Goal: Task Accomplishment & Management: Complete application form

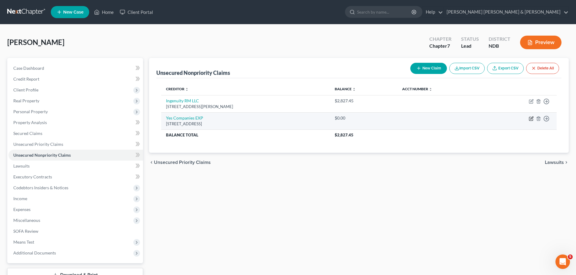
click at [530, 119] on icon "button" at bounding box center [531, 118] width 3 height 3
select select "23"
select select "0"
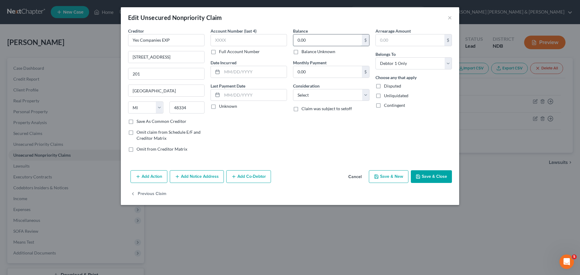
drag, startPoint x: 303, startPoint y: 39, endPoint x: 309, endPoint y: 39, distance: 5.8
click at [303, 39] on input "0.00" at bounding box center [327, 39] width 69 height 11
click at [312, 41] on input "0.00" at bounding box center [327, 39] width 69 height 11
click at [315, 41] on input "0.00" at bounding box center [327, 39] width 69 height 11
click at [316, 40] on input "0.00" at bounding box center [327, 39] width 69 height 11
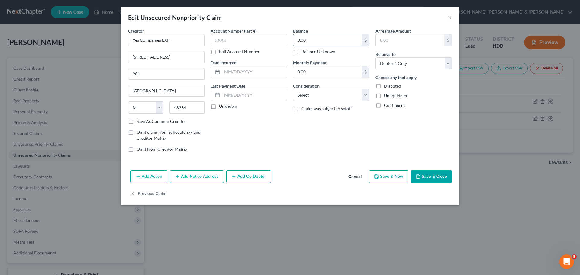
click at [317, 40] on input "0.00" at bounding box center [327, 39] width 69 height 11
type input "2,164.00"
click at [319, 94] on select "Select Cable / Satellite Services Collection Agency Credit Card Debt Debt Couns…" at bounding box center [331, 95] width 76 height 12
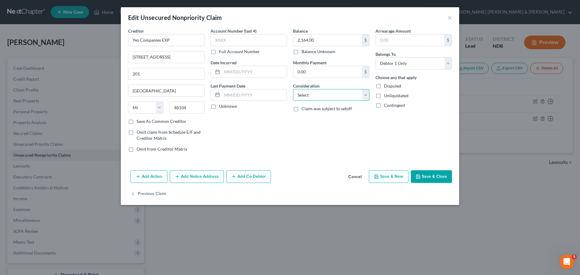
select select "1"
click at [293, 89] on select "Select Cable / Satellite Services Collection Agency Credit Card Debt Debt Couns…" at bounding box center [331, 95] width 76 height 12
click at [384, 95] on label "Unliquidated" at bounding box center [396, 96] width 24 height 6
click at [386, 95] on input "Unliquidated" at bounding box center [388, 95] width 4 height 4
checkbox input "true"
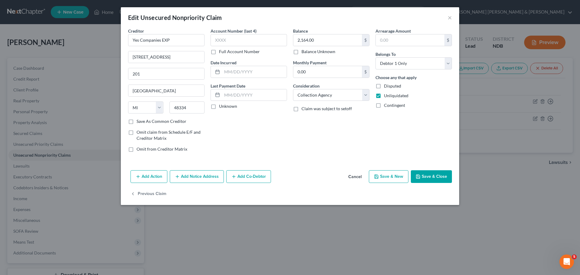
click at [429, 176] on button "Save & Close" at bounding box center [431, 176] width 41 height 13
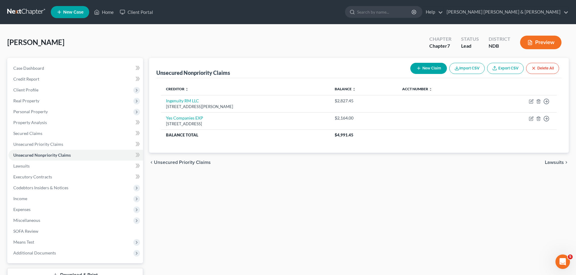
click at [428, 68] on button "New Claim" at bounding box center [428, 68] width 37 height 11
select select "0"
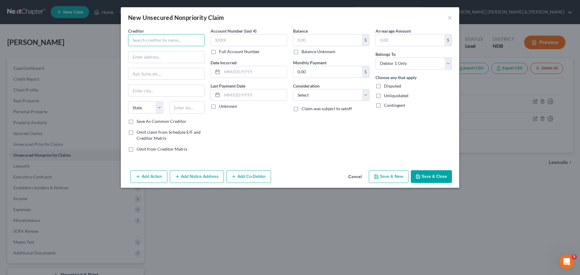
drag, startPoint x: 163, startPoint y: 37, endPoint x: 158, endPoint y: 30, distance: 8.8
click at [162, 36] on input "text" at bounding box center [166, 40] width 76 height 12
click at [141, 52] on div "Jefferson Capital" at bounding box center [164, 51] width 63 height 6
type input "Jefferson Capital"
type input "[STREET_ADDRESS]"
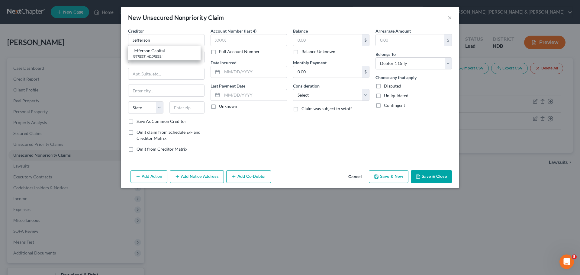
type input "Sartell"
select select "24"
type input "34108"
click at [238, 71] on input "text" at bounding box center [254, 71] width 65 height 11
type input "2021"
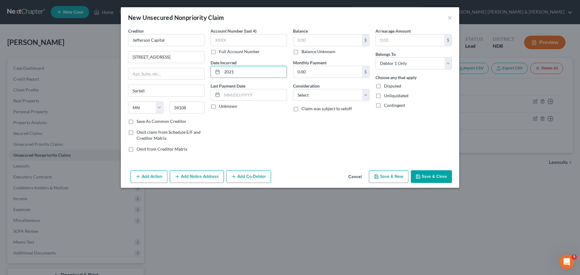
drag, startPoint x: 247, startPoint y: 92, endPoint x: 264, endPoint y: 86, distance: 17.5
click at [252, 87] on div "Last Payment Date Unknown" at bounding box center [249, 96] width 76 height 27
click at [304, 38] on input "text" at bounding box center [327, 39] width 69 height 11
type input "2,500.00"
click at [319, 95] on select "Select Cable / Satellite Services Collection Agency Credit Card Debt Debt Couns…" at bounding box center [331, 95] width 76 height 12
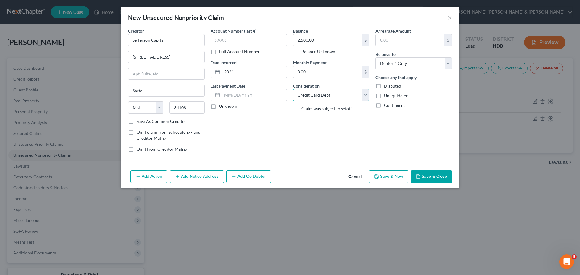
click at [293, 89] on select "Select Cable / Satellite Services Collection Agency Credit Card Debt Debt Couns…" at bounding box center [331, 95] width 76 height 12
click at [328, 94] on select "Select Cable / Satellite Services Collection Agency Credit Card Debt Debt Couns…" at bounding box center [331, 95] width 76 height 12
select select "1"
click at [293, 89] on select "Select Cable / Satellite Services Collection Agency Credit Card Debt Debt Couns…" at bounding box center [331, 95] width 76 height 12
click at [385, 175] on button "Save & New" at bounding box center [389, 176] width 40 height 13
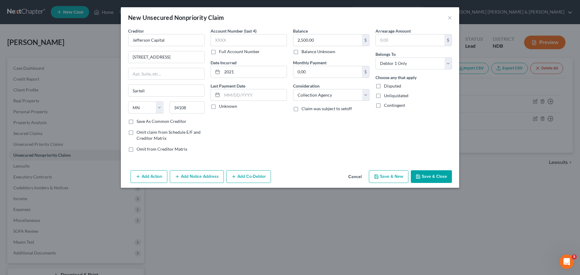
select select "0"
click at [146, 37] on input "text" at bounding box center [166, 40] width 76 height 12
drag, startPoint x: 145, startPoint y: 55, endPoint x: 147, endPoint y: 47, distance: 8.9
click at [145, 55] on div "P.O. [STREET_ADDRESS]" at bounding box center [164, 56] width 63 height 5
type input "Midland Credit Management"
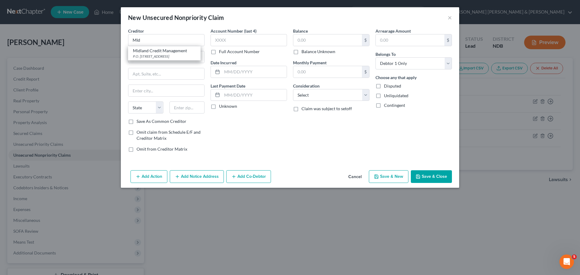
type input "P.O. Box 939069"
type input "[GEOGRAPHIC_DATA]"
select select "4"
type input "92108"
click at [302, 41] on input "text" at bounding box center [327, 39] width 69 height 11
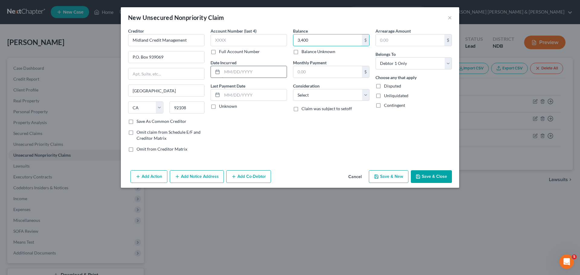
type input "3,400"
click at [229, 74] on input "text" at bounding box center [254, 71] width 65 height 11
type input "2020"
click at [384, 96] on label "Unliquidated" at bounding box center [396, 96] width 24 height 6
click at [386, 96] on input "Unliquidated" at bounding box center [388, 95] width 4 height 4
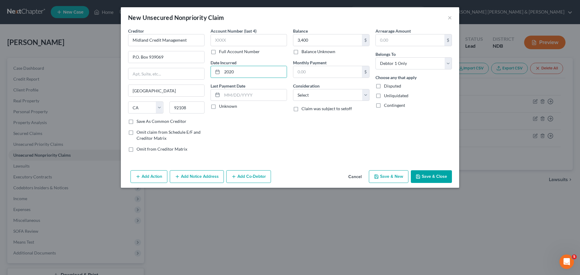
checkbox input "true"
click at [426, 177] on button "Save & Close" at bounding box center [431, 176] width 41 height 13
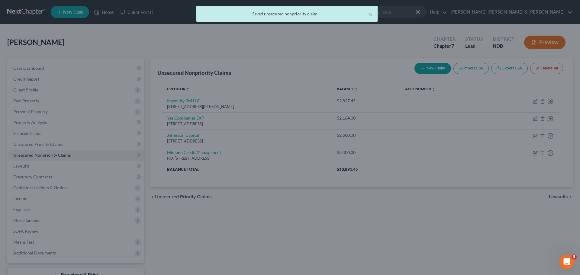
type input "3,400.00"
type input "0.00"
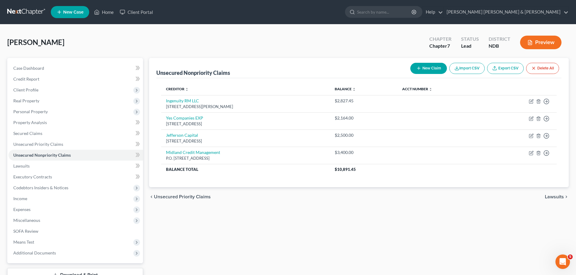
click at [169, 197] on span "Unsecured Priority Claims" at bounding box center [182, 197] width 57 height 5
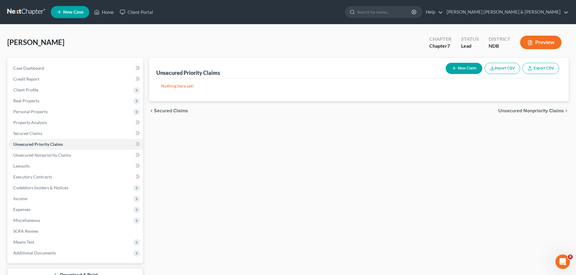
click at [178, 111] on span "Secured Claims" at bounding box center [171, 110] width 34 height 5
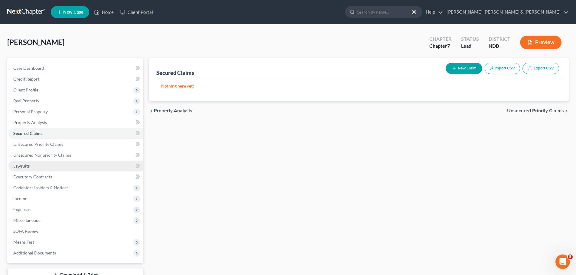
click at [30, 166] on link "Lawsuits" at bounding box center [75, 166] width 134 height 11
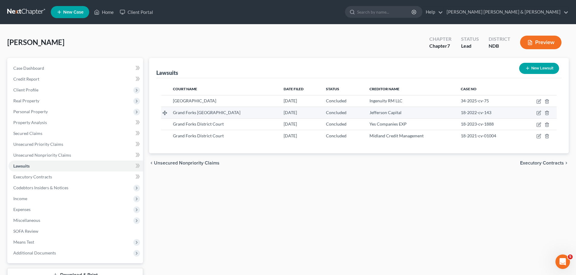
click at [516, 107] on td "18-2022-cv-143" at bounding box center [488, 112] width 65 height 11
click at [538, 112] on icon "button" at bounding box center [538, 113] width 5 height 5
select select "29"
select select "2"
select select "1"
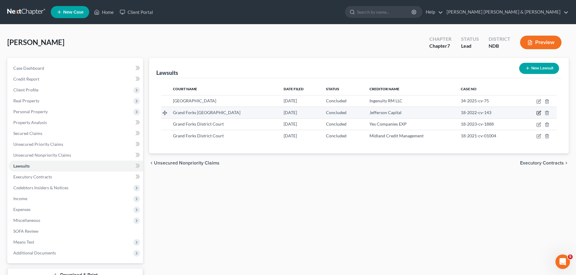
select select "24"
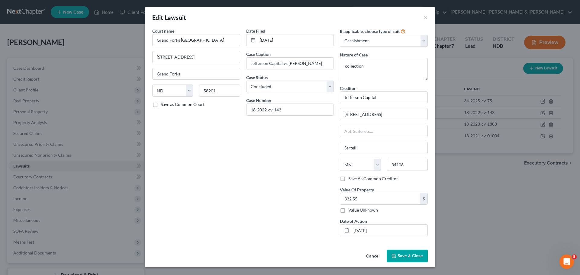
click at [404, 257] on span "Save & Close" at bounding box center [410, 256] width 25 height 5
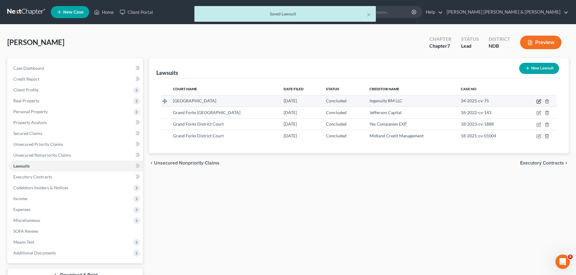
click at [539, 101] on icon "button" at bounding box center [539, 100] width 3 height 3
select select "29"
select select "2"
select select "1"
select select "29"
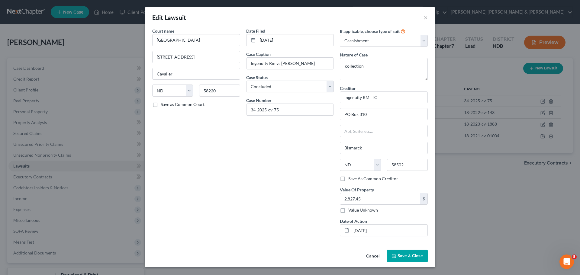
click at [407, 254] on span "Save & Close" at bounding box center [410, 256] width 25 height 5
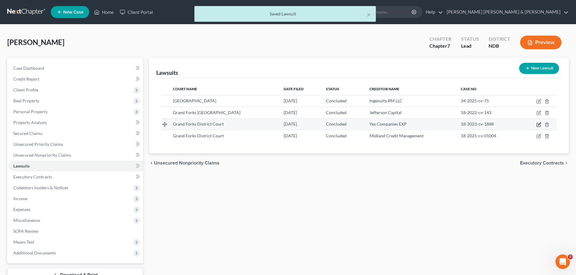
click at [537, 125] on icon "button" at bounding box center [538, 125] width 4 height 4
select select "29"
select select "2"
select select "4"
select select "23"
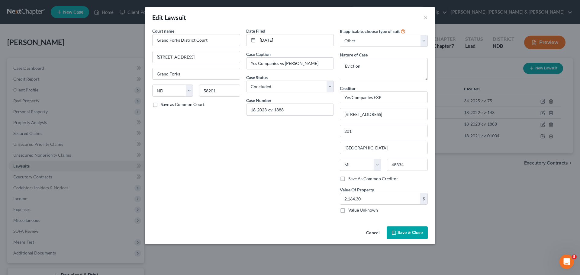
click at [373, 234] on button "Cancel" at bounding box center [372, 233] width 23 height 12
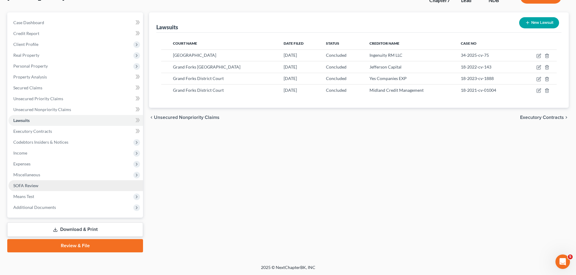
scroll to position [46, 0]
drag, startPoint x: 22, startPoint y: 186, endPoint x: 26, endPoint y: 186, distance: 4.2
click at [22, 186] on span "SOFA Review" at bounding box center [25, 185] width 25 height 5
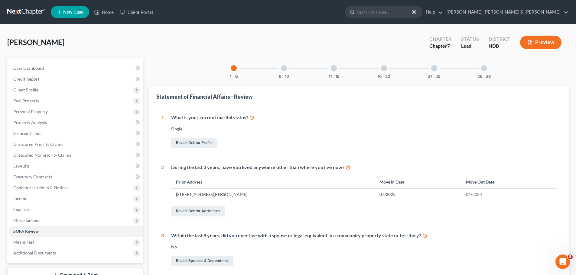
click at [285, 71] on div "6 - 10" at bounding box center [283, 68] width 21 height 21
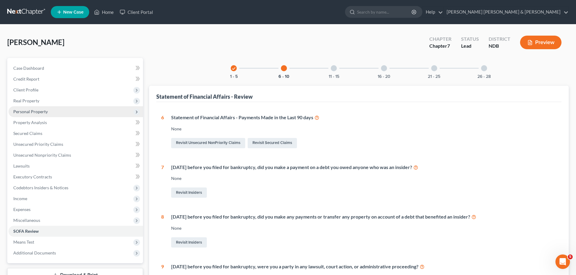
click at [45, 111] on span "Personal Property" at bounding box center [30, 111] width 34 height 5
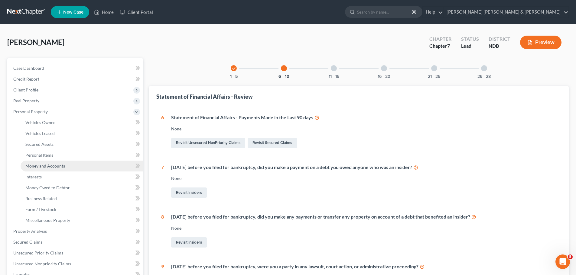
click at [44, 166] on span "Money and Accounts" at bounding box center [45, 165] width 40 height 5
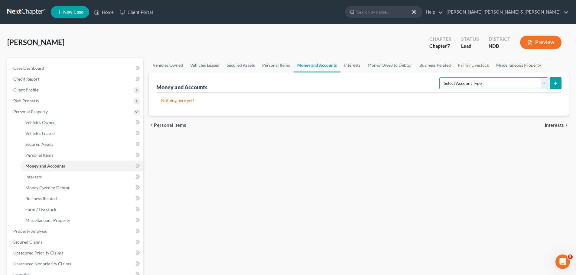
click at [462, 83] on select "Select Account Type Brokerage Cash on Hand Certificates of Deposit Checking Acc…" at bounding box center [493, 83] width 109 height 12
select select "checking"
click at [440, 77] on select "Select Account Type Brokerage Cash on Hand Certificates of Deposit Checking Acc…" at bounding box center [493, 83] width 109 height 12
click at [554, 85] on icon "submit" at bounding box center [555, 83] width 5 height 5
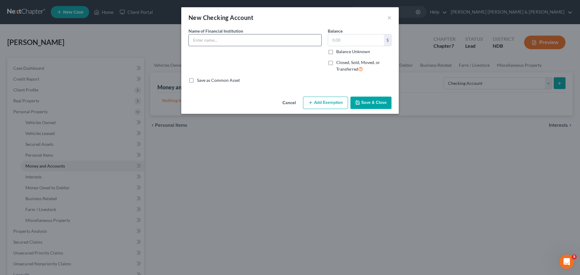
drag, startPoint x: 215, startPoint y: 39, endPoint x: 212, endPoint y: 44, distance: 5.7
click at [215, 39] on input "text" at bounding box center [255, 39] width 133 height 11
type input "Koda Bank"
type input "71.08"
click at [319, 102] on button "Add Exemption" at bounding box center [325, 103] width 45 height 13
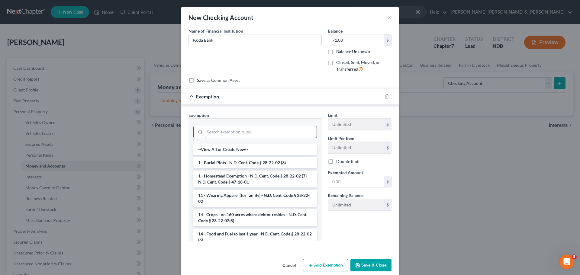
click at [227, 128] on input "search" at bounding box center [261, 131] width 112 height 11
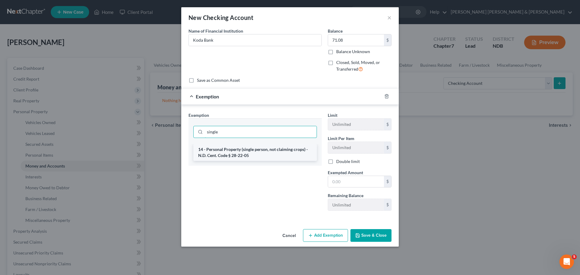
type input "single"
click at [239, 151] on li "14 - Personal Property (single person, not claiming crops) - N.D. Cent. Code § …" at bounding box center [255, 152] width 124 height 17
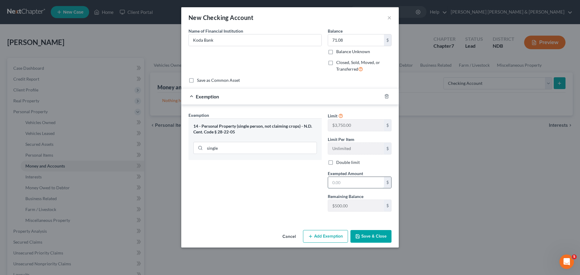
click at [348, 184] on input "text" at bounding box center [356, 182] width 56 height 11
type input "71.08"
click at [368, 238] on button "Save & Close" at bounding box center [371, 236] width 41 height 13
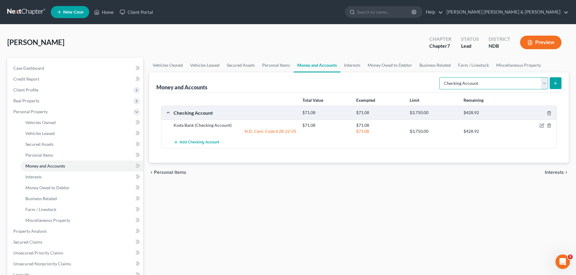
click at [543, 82] on select "Select Account Type Brokerage Cash on Hand Certificates of Deposit Checking Acc…" at bounding box center [493, 83] width 109 height 12
click at [354, 65] on link "Interests" at bounding box center [352, 65] width 24 height 15
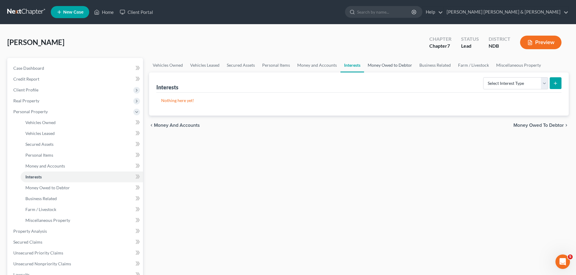
click at [384, 67] on link "Money Owed to Debtor" at bounding box center [390, 65] width 52 height 15
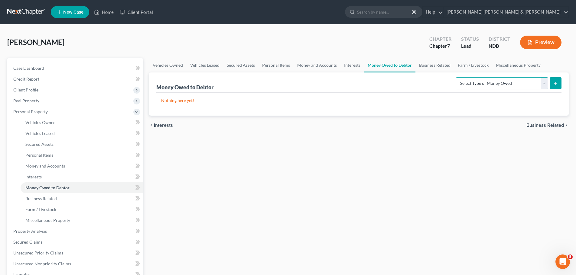
click at [490, 80] on select "Select Type of Money Owed Accounts Receivable Alimony Child Support Claims Agai…" at bounding box center [501, 83] width 92 height 12
click at [515, 64] on link "Miscellaneous Property" at bounding box center [518, 65] width 52 height 15
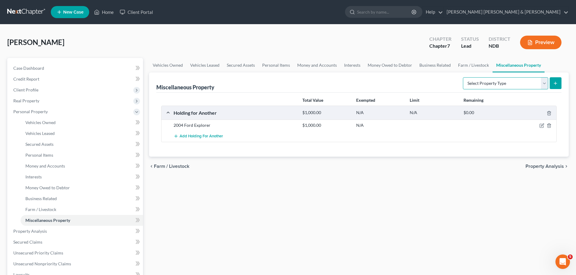
click at [475, 87] on select "Select Property Type Assigned for Creditor Benefit [DATE] Holding for Another N…" at bounding box center [505, 83] width 85 height 12
select select "assigned_for_creditor_benefit"
click at [463, 77] on select "Select Property Type Assigned for Creditor Benefit [DATE] Holding for Another N…" at bounding box center [505, 83] width 85 height 12
click at [556, 85] on icon "submit" at bounding box center [555, 83] width 5 height 5
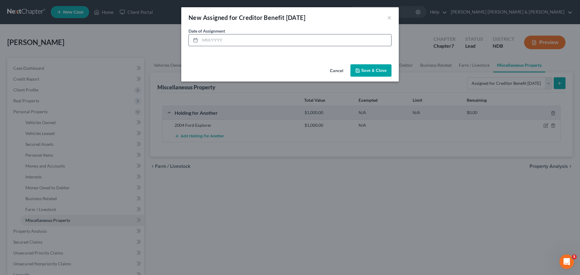
click at [218, 37] on input "text" at bounding box center [295, 39] width 191 height 11
click at [374, 71] on button "Save & Close" at bounding box center [371, 70] width 41 height 13
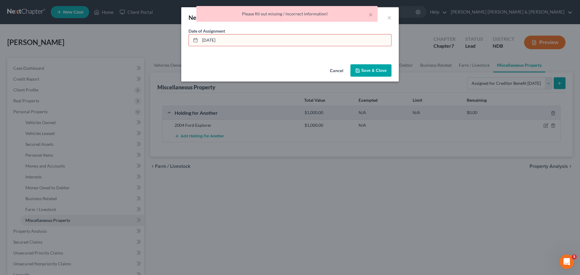
drag, startPoint x: 238, startPoint y: 42, endPoint x: 170, endPoint y: 37, distance: 67.9
click at [170, 37] on div "New Assigned for Creditor Benefit [DATE] × An exemption set must first be selec…" at bounding box center [290, 137] width 580 height 275
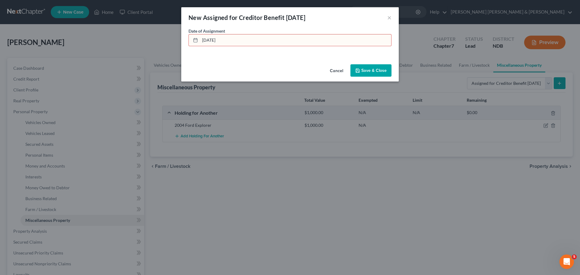
type input "[DATE]"
click at [373, 68] on button "Save & Close" at bounding box center [371, 70] width 41 height 13
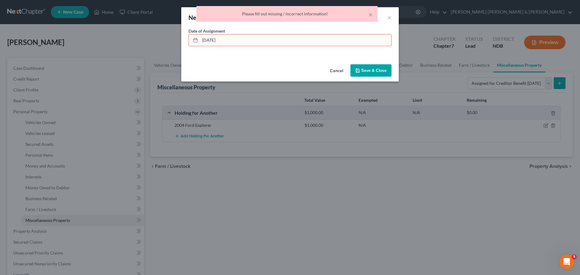
click at [242, 25] on div "New Assigned for Creditor Benefit [DATE] ×" at bounding box center [290, 17] width 218 height 21
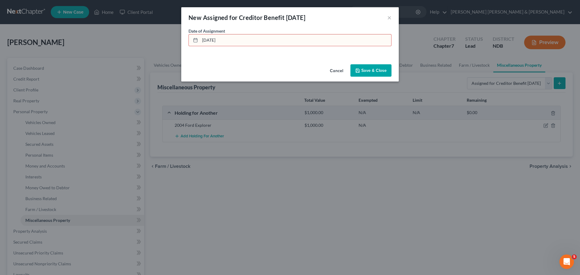
click at [196, 40] on icon at bounding box center [195, 40] width 5 height 5
click at [306, 18] on div "New Assigned for Creditor Benefit [DATE]" at bounding box center [247, 17] width 117 height 8
click at [349, 20] on div "New Assigned for Creditor Benefit [DATE] ×" at bounding box center [290, 17] width 218 height 21
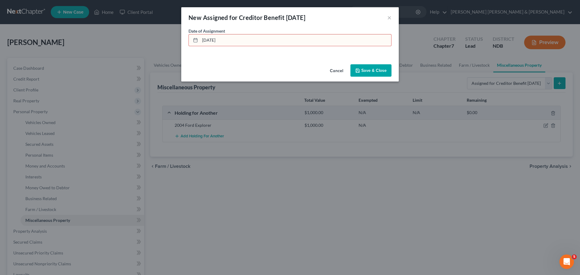
click at [364, 70] on button "Save & Close" at bounding box center [371, 70] width 41 height 13
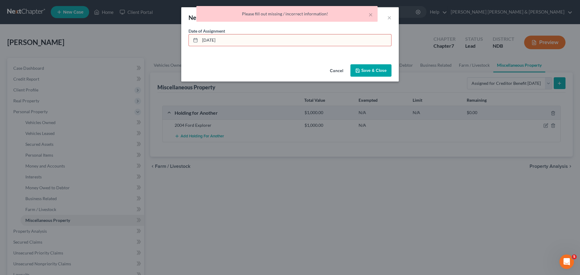
click at [248, 36] on input "[DATE]" at bounding box center [295, 39] width 191 height 11
click at [248, 37] on input "[DATE]" at bounding box center [295, 39] width 191 height 11
click at [196, 42] on icon at bounding box center [195, 40] width 5 height 5
click at [195, 38] on line at bounding box center [195, 38] width 0 height 1
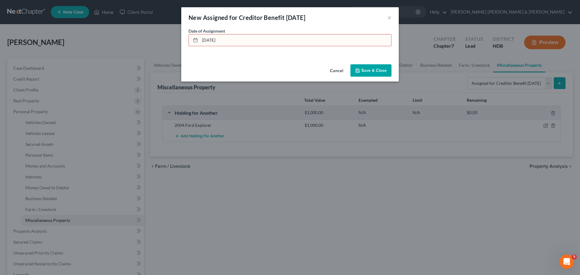
drag, startPoint x: 236, startPoint y: 40, endPoint x: 147, endPoint y: 40, distance: 88.2
click at [147, 40] on div "New Assigned for Creditor Benefit [DATE] × An exemption set must first be selec…" at bounding box center [290, 137] width 580 height 275
click at [207, 41] on input "102025" at bounding box center [295, 39] width 191 height 11
type input "10/2025"
click at [359, 69] on icon "button" at bounding box center [357, 70] width 5 height 5
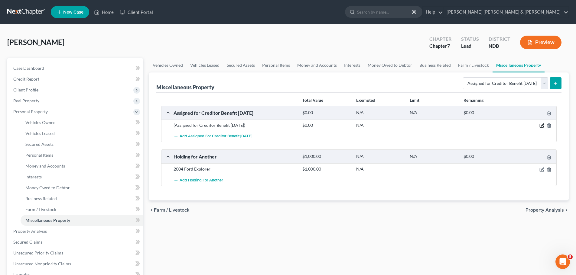
click at [540, 125] on icon "button" at bounding box center [541, 125] width 5 height 5
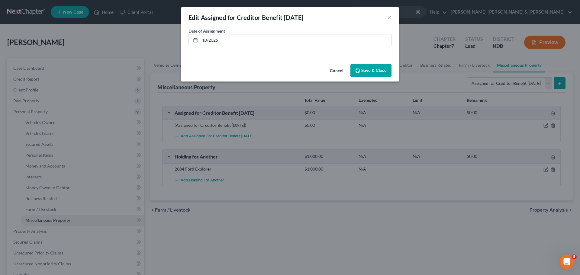
click at [368, 71] on button "Save & Close" at bounding box center [371, 70] width 41 height 13
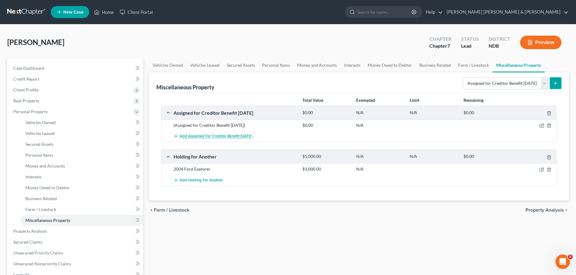
click at [226, 134] on span "Add Assigned for Creditor Benefit [DATE]" at bounding box center [215, 136] width 73 height 5
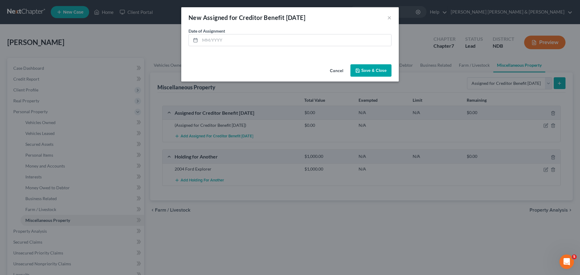
click at [341, 69] on button "Cancel" at bounding box center [336, 71] width 23 height 12
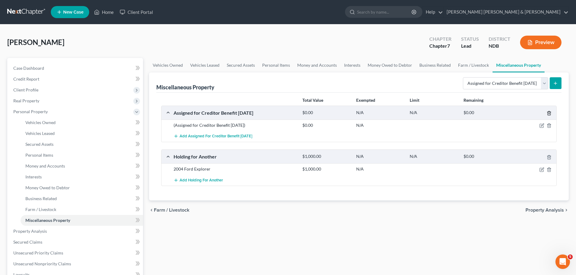
click at [549, 111] on icon "button" at bounding box center [548, 113] width 5 height 5
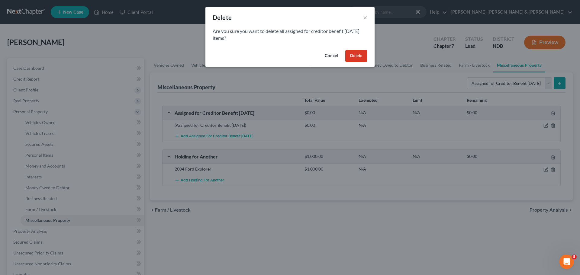
click at [355, 56] on button "Delete" at bounding box center [356, 56] width 22 height 12
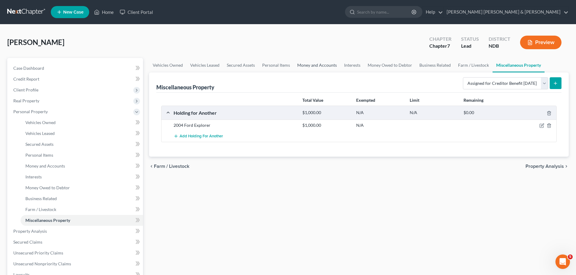
click at [318, 66] on link "Money and Accounts" at bounding box center [316, 65] width 47 height 15
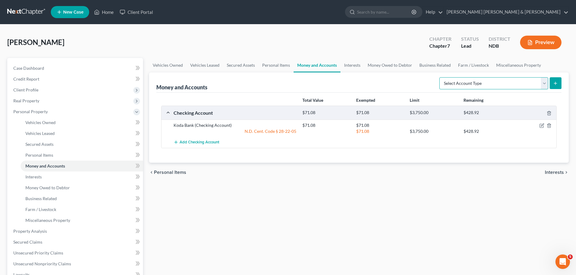
click at [543, 81] on select "Select Account Type Brokerage Cash on Hand Certificates of Deposit Checking Acc…" at bounding box center [493, 83] width 109 height 12
click at [353, 65] on link "Interests" at bounding box center [352, 65] width 24 height 15
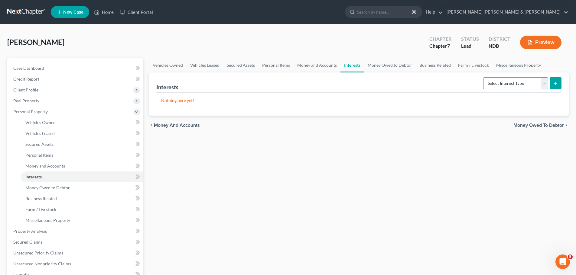
click at [511, 82] on select "Select Interest Type 401K Annuity Bond Education IRA Government Bond Government…" at bounding box center [515, 83] width 65 height 12
click at [398, 65] on link "Money Owed to Debtor" at bounding box center [390, 65] width 52 height 15
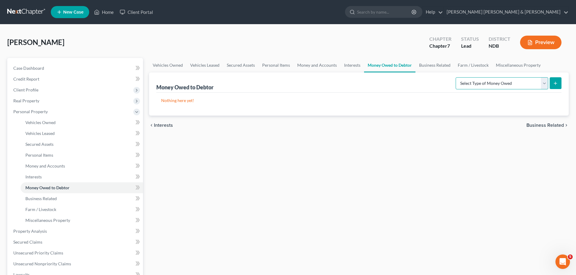
click at [490, 82] on select "Select Type of Money Owed Accounts Receivable Alimony Child Support Claims Agai…" at bounding box center [501, 83] width 92 height 12
select select "financial_assets_not_yet_listed"
click at [456, 77] on select "Select Type of Money Owed Accounts Receivable Alimony Child Support Claims Agai…" at bounding box center [501, 83] width 92 height 12
click at [553, 83] on icon "submit" at bounding box center [555, 83] width 5 height 5
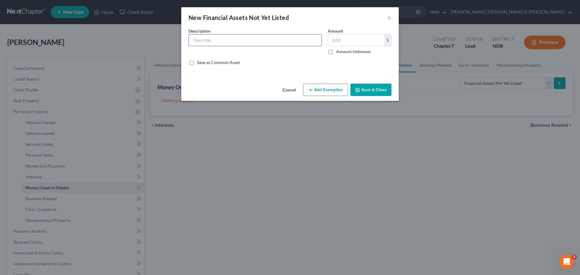
click at [198, 40] on input "text" at bounding box center [255, 39] width 133 height 11
type input "funds garnished by Ingenuity Rm [DATE]"
click at [342, 37] on input "text" at bounding box center [356, 39] width 56 height 11
type input "2,827.45"
click at [324, 91] on button "Add Exemption" at bounding box center [325, 90] width 45 height 13
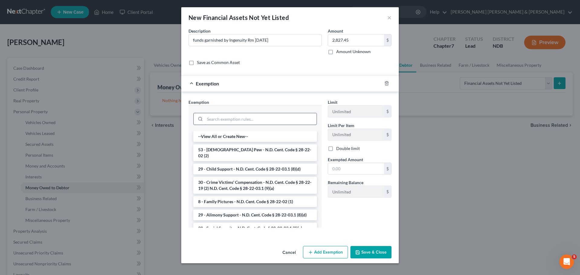
click at [208, 117] on input "search" at bounding box center [261, 118] width 112 height 11
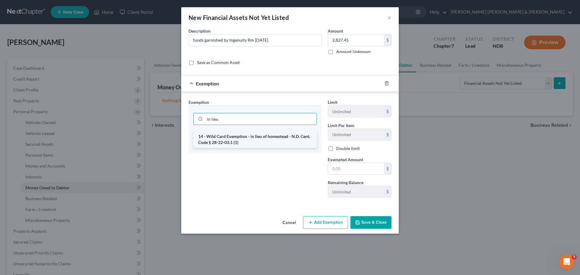
type input "in lieu"
click at [248, 139] on li "14 - Wild Card Exemption - in lieu of homestead - N.D. Cent. Code § 28-22-03.1 …" at bounding box center [255, 139] width 124 height 17
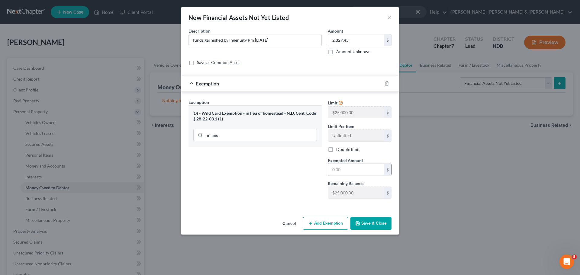
click at [357, 172] on input "text" at bounding box center [356, 169] width 56 height 11
type input "2,827.45"
click at [360, 222] on icon "button" at bounding box center [357, 223] width 5 height 5
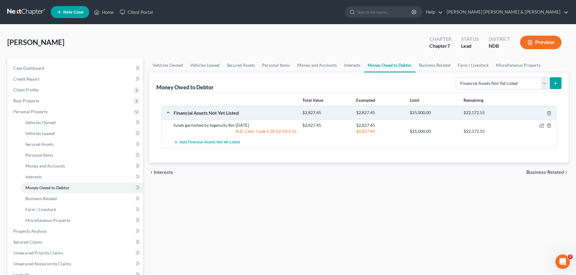
click at [556, 81] on icon "submit" at bounding box center [555, 83] width 5 height 5
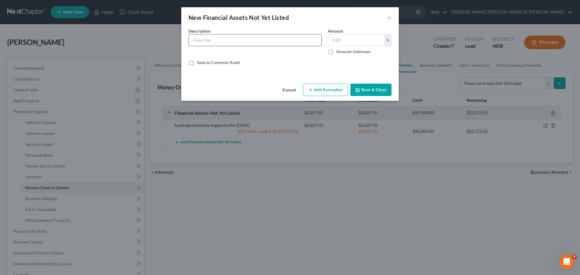
click at [272, 38] on input "text" at bounding box center [255, 39] width 133 height 11
type input "funds garnished by Jefferson Capital"
click at [335, 41] on input "text" at bounding box center [356, 39] width 56 height 11
type input "332.55"
click at [331, 87] on button "Add Exemption" at bounding box center [325, 90] width 45 height 13
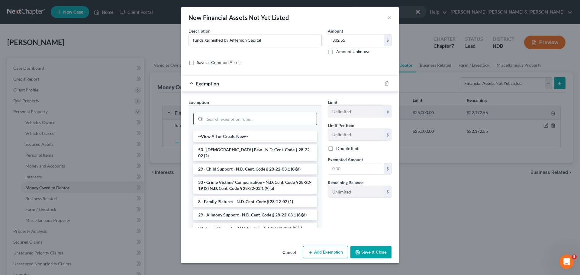
click at [242, 121] on input "search" at bounding box center [261, 118] width 112 height 11
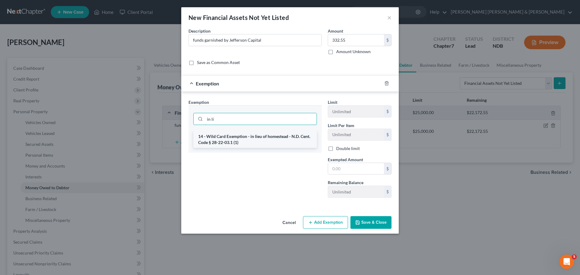
type input "in li"
click at [242, 137] on li "14 - Wild Card Exemption - in lieu of homestead - N.D. Cent. Code § 28-22-03.1 …" at bounding box center [255, 139] width 124 height 17
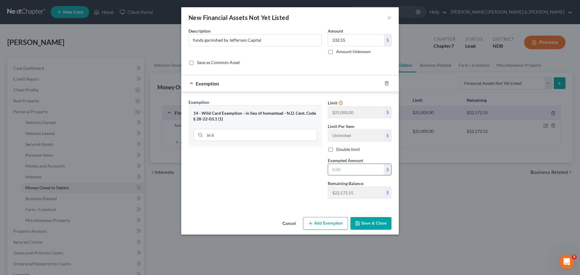
click at [361, 169] on input "text" at bounding box center [356, 169] width 56 height 11
type input "332.55"
click at [358, 223] on polyline "button" at bounding box center [358, 222] width 2 height 1
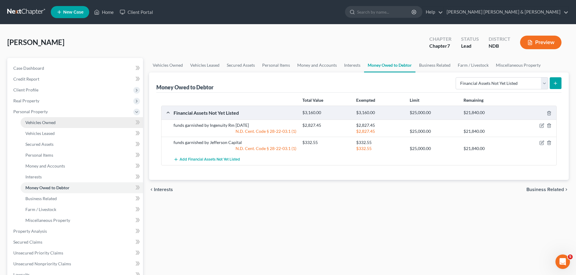
click at [37, 121] on span "Vehicles Owned" at bounding box center [40, 122] width 30 height 5
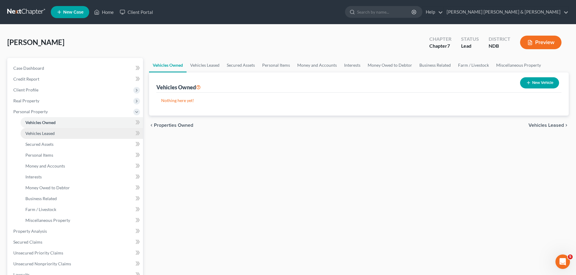
click at [37, 133] on span "Vehicles Leased" at bounding box center [39, 133] width 29 height 5
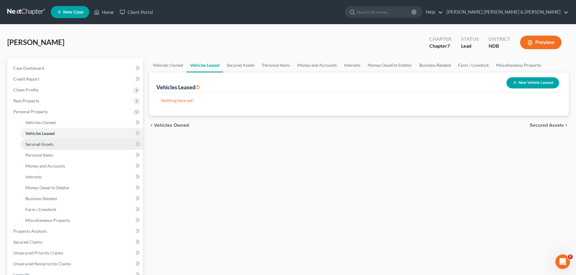
click at [40, 142] on span "Secured Assets" at bounding box center [39, 144] width 28 height 5
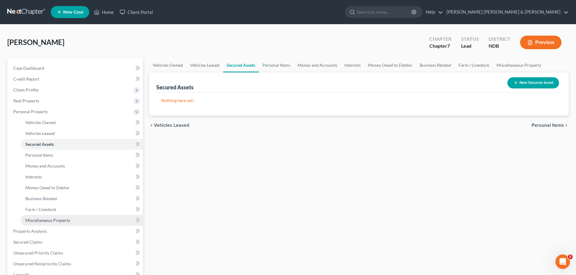
click at [48, 222] on span "Miscellaneous Property" at bounding box center [47, 220] width 45 height 5
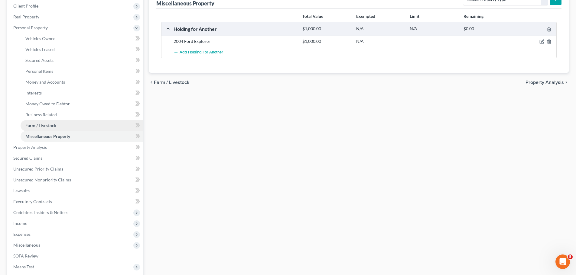
scroll to position [91, 0]
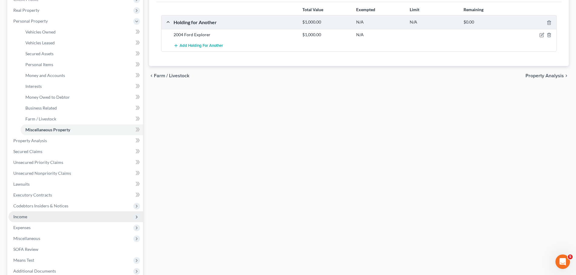
click at [31, 216] on span "Income" at bounding box center [75, 217] width 134 height 11
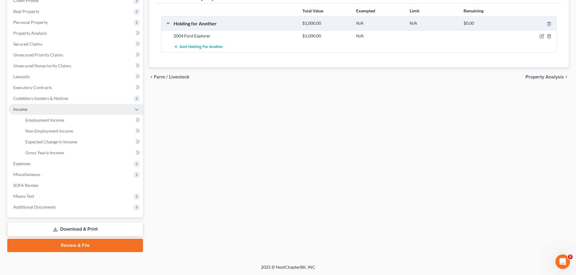
scroll to position [89, 0]
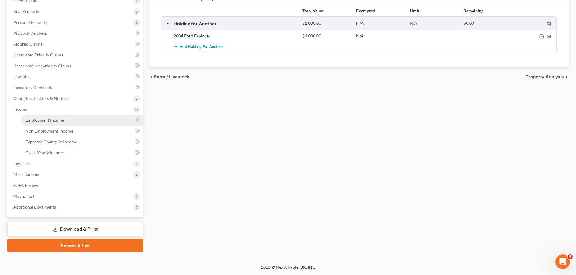
click at [43, 122] on span "Employment Income" at bounding box center [44, 120] width 39 height 5
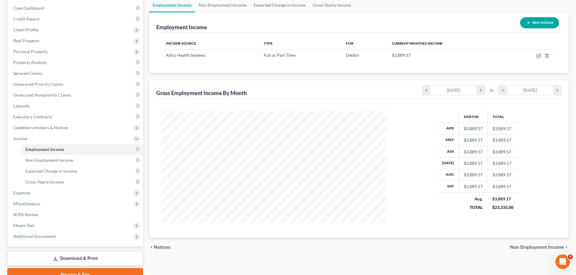
scroll to position [60, 0]
click at [479, 89] on icon "chevron_right" at bounding box center [480, 90] width 8 height 9
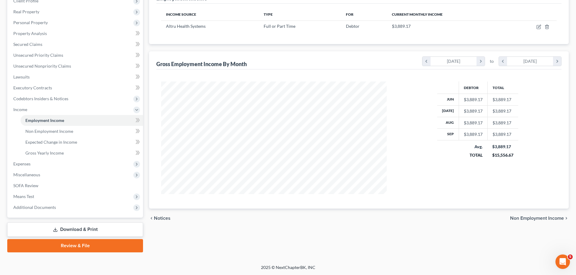
scroll to position [89, 0]
click at [533, 218] on span "Non Employment Income" at bounding box center [537, 218] width 54 height 5
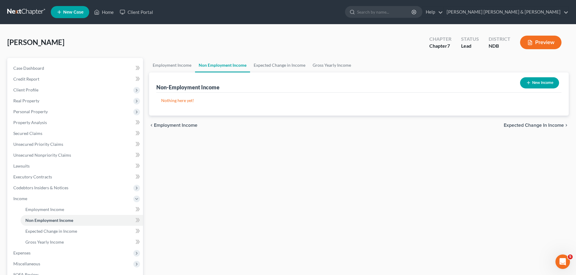
click at [529, 124] on span "Expected Change in Income" at bounding box center [533, 125] width 60 height 5
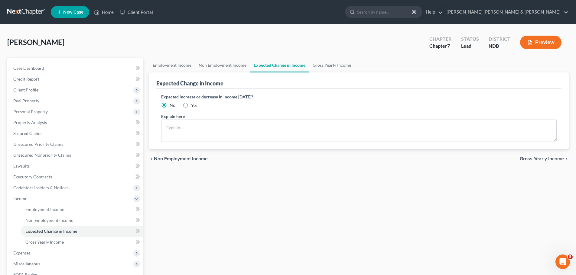
click at [537, 160] on span "Gross Yearly Income" at bounding box center [541, 159] width 44 height 5
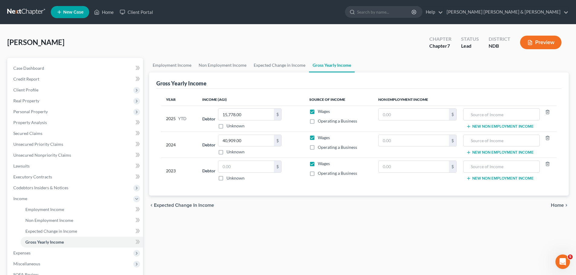
click at [561, 206] on span "Home" at bounding box center [557, 205] width 13 height 5
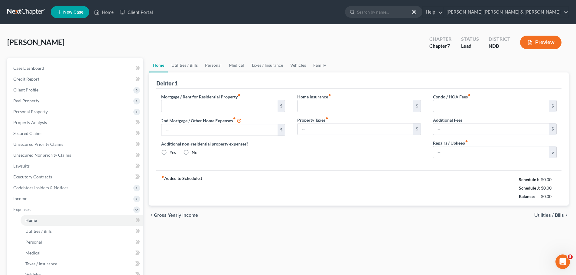
type input "1,250.00"
type input "0.00"
radio input "true"
type input "0.00"
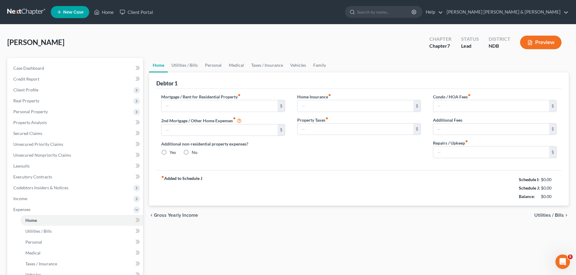
type input "0.00"
click at [553, 215] on span "Utilities / Bills" at bounding box center [549, 215] width 30 height 5
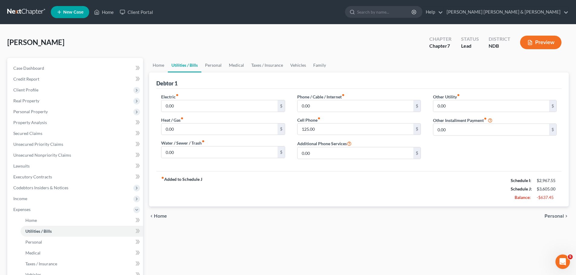
click at [553, 215] on span "Personal" at bounding box center [553, 216] width 19 height 5
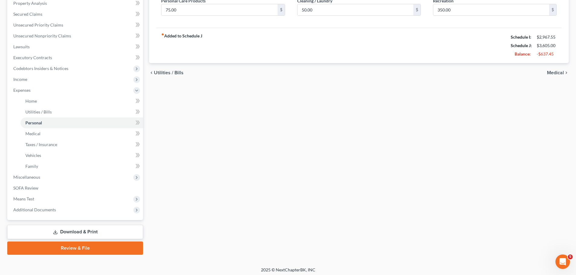
scroll to position [122, 0]
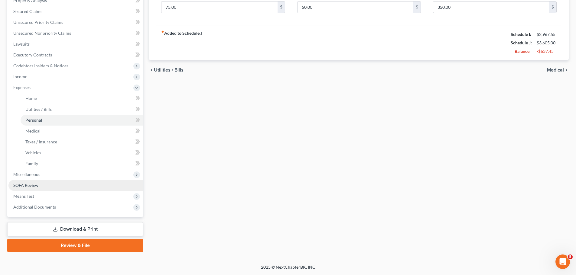
click at [36, 184] on span "SOFA Review" at bounding box center [25, 185] width 25 height 5
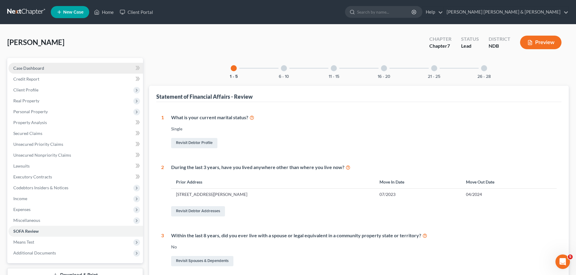
click at [39, 68] on span "Case Dashboard" at bounding box center [28, 68] width 31 height 5
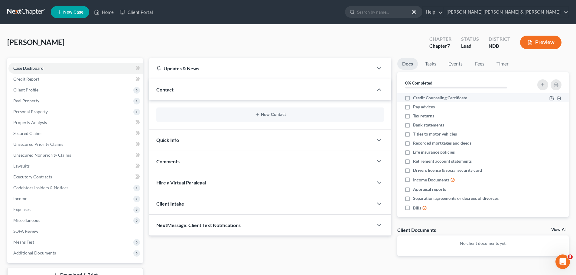
click at [413, 98] on label "Credit Counseling Certificate" at bounding box center [440, 98] width 54 height 6
click at [415, 98] on input "Credit Counseling Certificate" at bounding box center [417, 97] width 4 height 4
click at [436, 99] on span "Credit Counseling Certificate" at bounding box center [440, 98] width 54 height 6
click at [419, 99] on input "Credit Counseling Certificate" at bounding box center [417, 97] width 4 height 4
click at [437, 99] on span "Credit Counseling Certificate" at bounding box center [440, 98] width 54 height 6
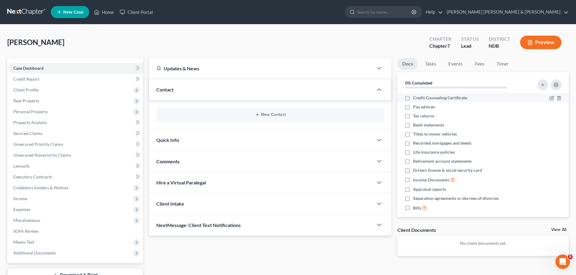
click at [419, 99] on input "Credit Counseling Certificate" at bounding box center [417, 97] width 4 height 4
click at [437, 99] on span "Credit Counseling Certificate" at bounding box center [440, 98] width 54 height 6
click at [419, 99] on input "Credit Counseling Certificate" at bounding box center [417, 97] width 4 height 4
click at [413, 98] on label "Credit Counseling Certificate" at bounding box center [440, 98] width 54 height 6
click at [415, 98] on input "Credit Counseling Certificate" at bounding box center [417, 97] width 4 height 4
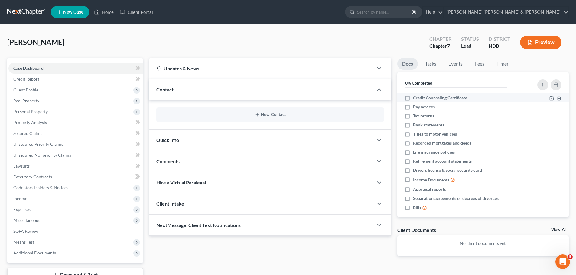
checkbox input "true"
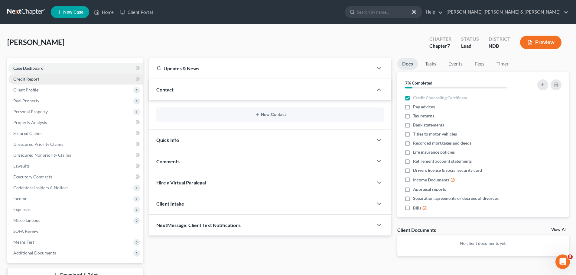
click at [32, 79] on span "Credit Report" at bounding box center [26, 78] width 26 height 5
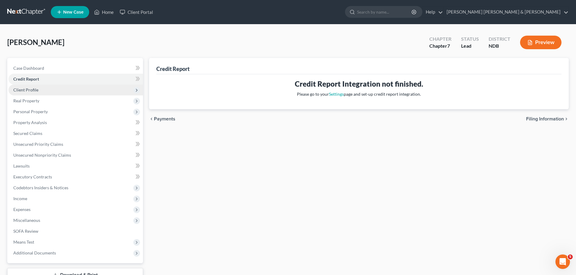
click at [30, 89] on span "Client Profile" at bounding box center [25, 89] width 25 height 5
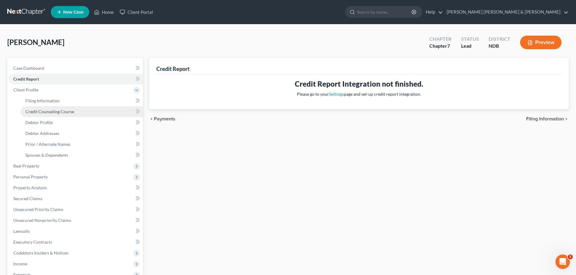
click at [50, 112] on span "Credit Counseling Course" at bounding box center [49, 111] width 49 height 5
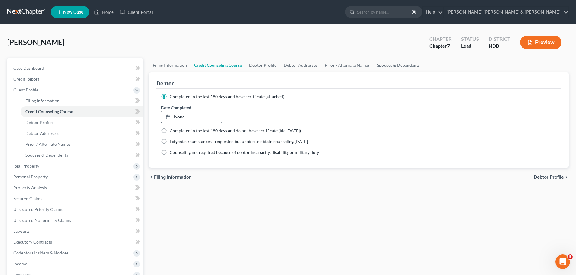
type input "[DATE]"
click at [181, 114] on link "None" at bounding box center [191, 116] width 60 height 11
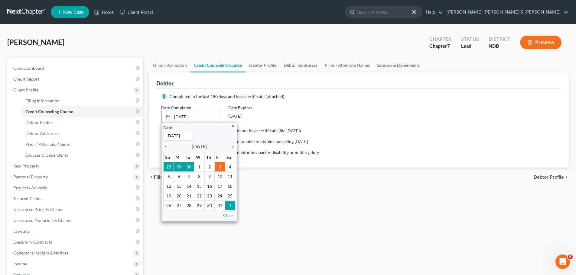
click at [166, 147] on icon "chevron_left" at bounding box center [167, 146] width 8 height 5
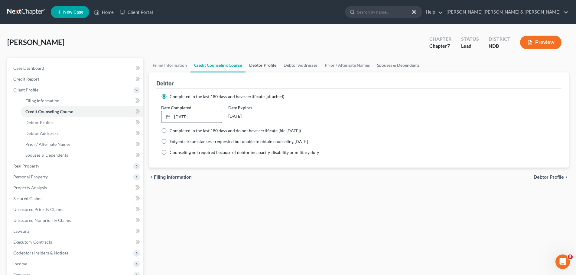
click at [266, 63] on link "Debtor Profile" at bounding box center [262, 65] width 34 height 15
select select "0"
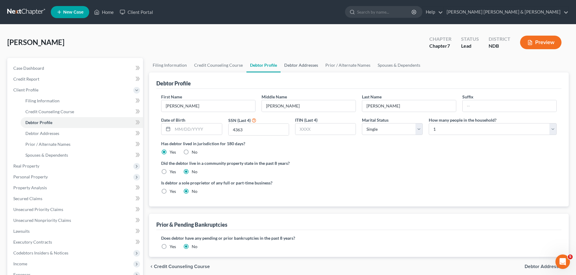
click at [298, 63] on link "Debtor Addresses" at bounding box center [300, 65] width 41 height 15
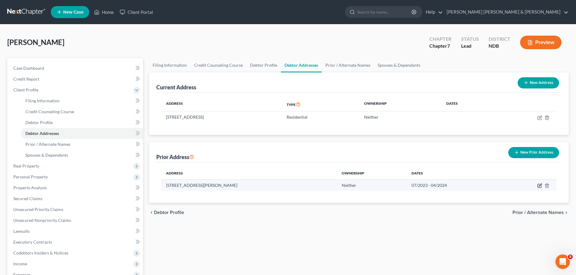
click at [542, 186] on icon "button" at bounding box center [539, 185] width 5 height 5
select select "29"
select select "33"
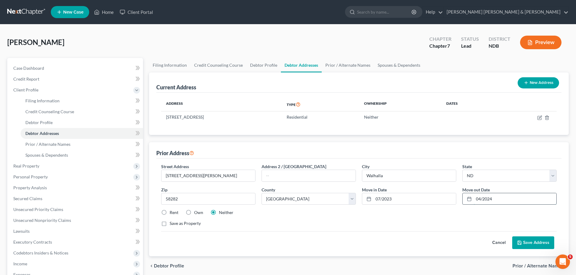
drag, startPoint x: 493, startPoint y: 199, endPoint x: 477, endPoint y: 198, distance: 16.0
click at [477, 198] on input "04/2024" at bounding box center [515, 198] width 82 height 11
drag, startPoint x: 482, startPoint y: 199, endPoint x: 497, endPoint y: 206, distance: 16.9
click at [483, 199] on input "062025" at bounding box center [515, 198] width 82 height 11
type input "06/025"
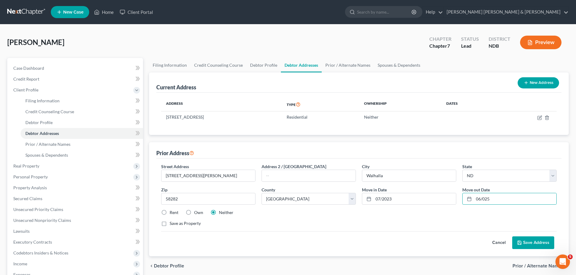
click at [532, 241] on button "Save Address" at bounding box center [533, 243] width 42 height 13
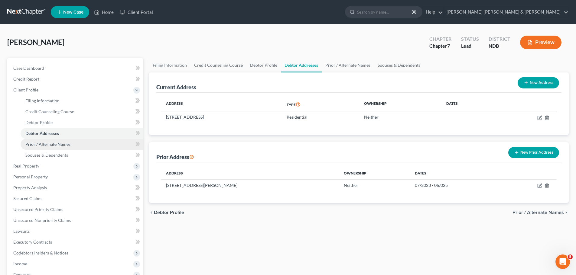
click at [57, 144] on span "Prior / Alternate Names" at bounding box center [47, 144] width 45 height 5
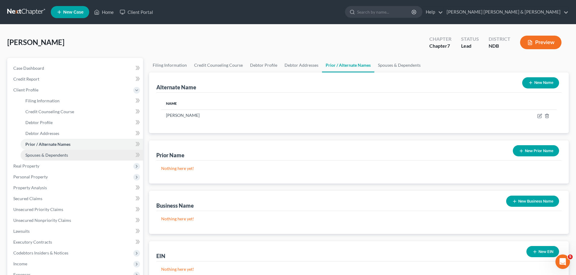
click at [53, 156] on span "Spouses & Dependents" at bounding box center [46, 155] width 43 height 5
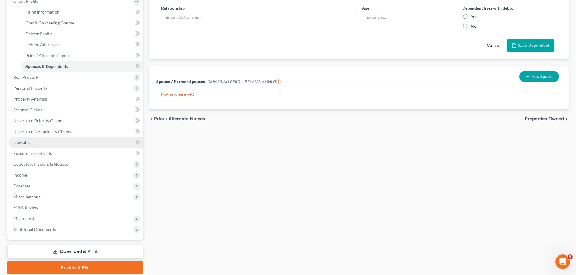
scroll to position [91, 0]
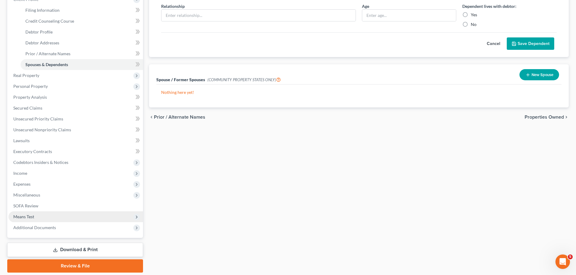
click at [27, 218] on span "Means Test" at bounding box center [23, 216] width 21 height 5
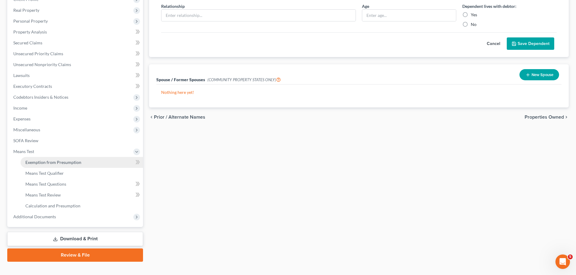
click at [56, 161] on span "Exemption from Presumption" at bounding box center [53, 162] width 56 height 5
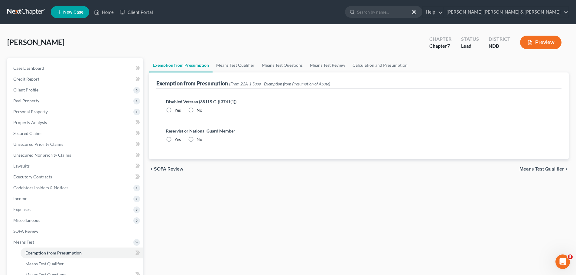
click at [196, 112] on label "No" at bounding box center [199, 110] width 6 height 6
click at [199, 111] on input "No" at bounding box center [201, 109] width 4 height 4
radio input "true"
click at [196, 140] on label "No" at bounding box center [199, 140] width 6 height 6
click at [199, 140] on input "No" at bounding box center [201, 139] width 4 height 4
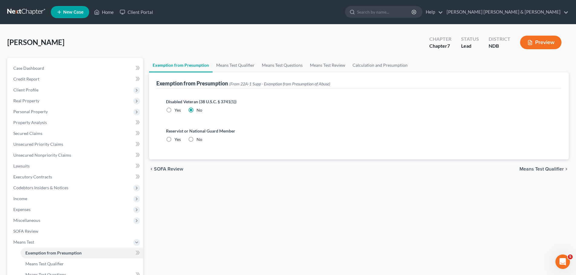
radio input "true"
click at [543, 170] on span "Means Test Qualifier" at bounding box center [541, 169] width 44 height 5
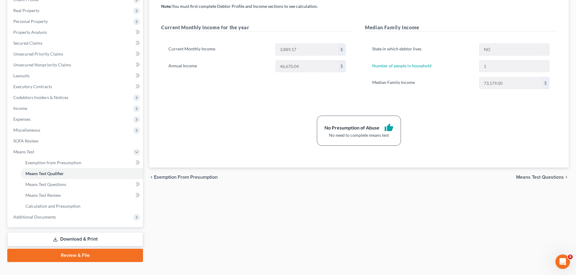
scroll to position [91, 0]
click at [543, 177] on span "Means Test Questions" at bounding box center [540, 177] width 48 height 5
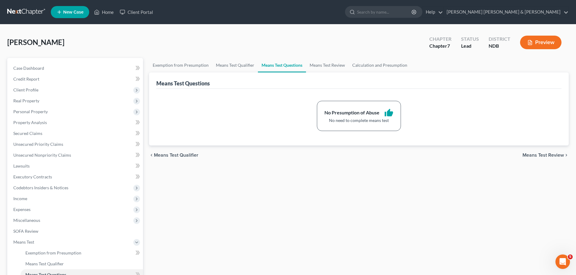
click at [542, 156] on span "Means Test Review" at bounding box center [542, 155] width 41 height 5
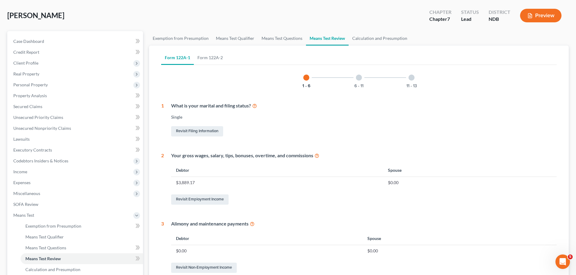
scroll to position [27, 0]
click at [361, 78] on div at bounding box center [359, 78] width 6 height 6
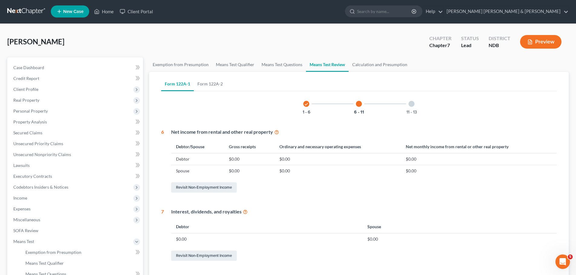
scroll to position [0, 0]
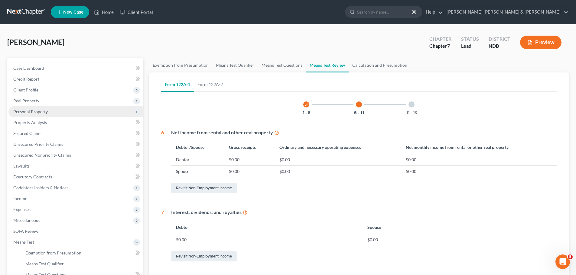
click at [31, 112] on span "Personal Property" at bounding box center [30, 111] width 34 height 5
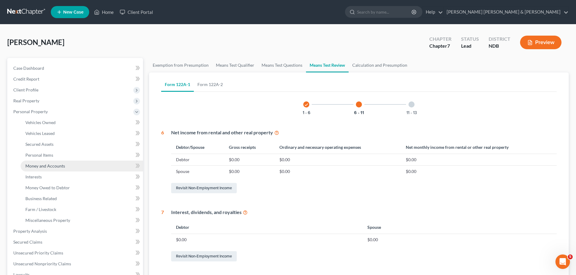
click at [51, 164] on span "Money and Accounts" at bounding box center [45, 165] width 40 height 5
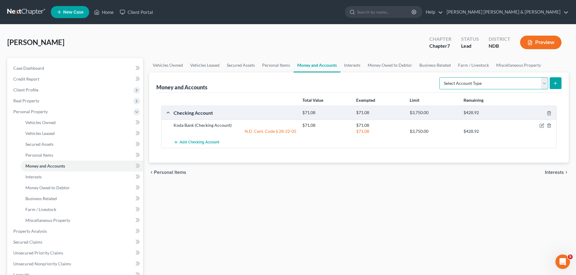
click at [525, 83] on select "Select Account Type Brokerage Cash on Hand Certificates of Deposit Checking Acc…" at bounding box center [493, 83] width 109 height 12
click at [351, 65] on link "Interests" at bounding box center [352, 65] width 24 height 15
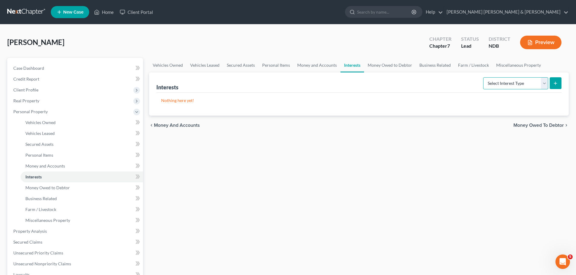
click at [517, 87] on select "Select Interest Type 401K Annuity Bond Education IRA Government Bond Government…" at bounding box center [515, 83] width 65 height 12
select select "401k"
click at [483, 77] on select "Select Interest Type 401K Annuity Bond Education IRA Government Bond Government…" at bounding box center [515, 83] width 65 height 12
click at [556, 80] on button "submit" at bounding box center [555, 83] width 12 height 12
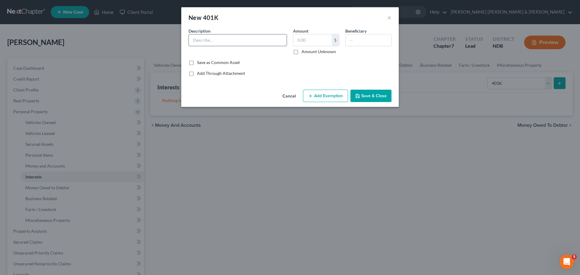
click at [200, 42] on input "text" at bounding box center [238, 39] width 98 height 11
type input "401 K through altru"
type input "250.00"
click at [352, 41] on input "text" at bounding box center [369, 39] width 46 height 11
type input "Debtor"
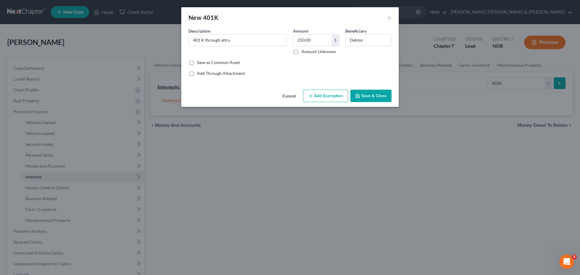
click at [328, 96] on button "Add Exemption" at bounding box center [325, 96] width 45 height 13
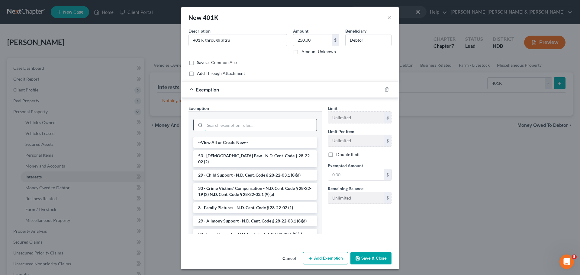
click at [218, 124] on input "search" at bounding box center [261, 124] width 112 height 11
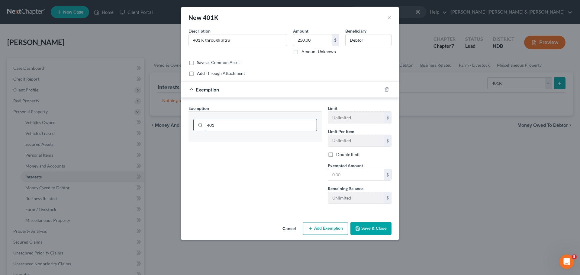
click at [227, 125] on input "401" at bounding box center [261, 124] width 112 height 11
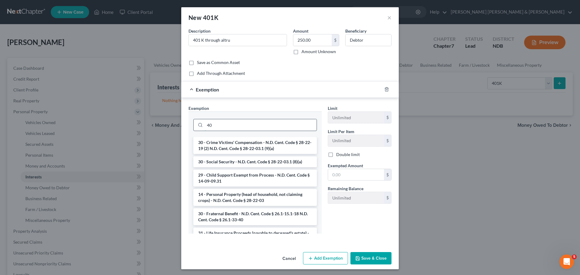
type input "4"
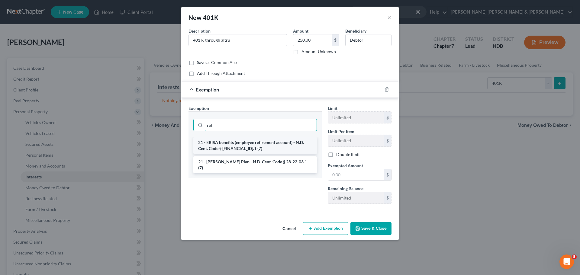
type input "ret"
click at [245, 144] on li "21 - ERISA benefits (employee retirement account) - N.D. Cent. Code § [FINANCIA…" at bounding box center [255, 145] width 124 height 17
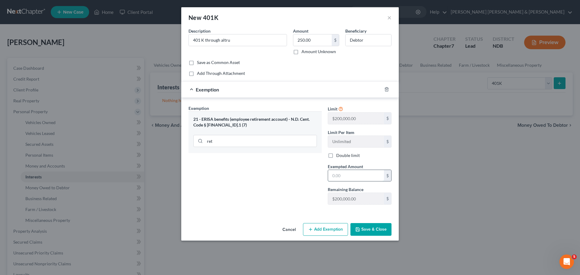
click at [354, 174] on input "text" at bounding box center [356, 175] width 56 height 11
type input "250.00"
click at [368, 229] on button "Save & Close" at bounding box center [371, 229] width 41 height 13
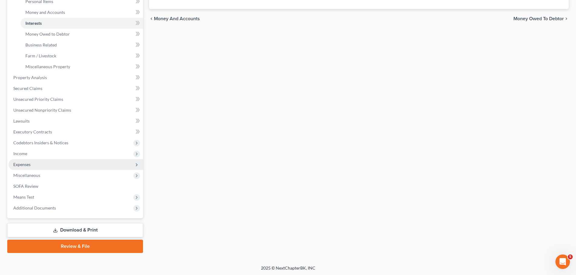
scroll to position [155, 0]
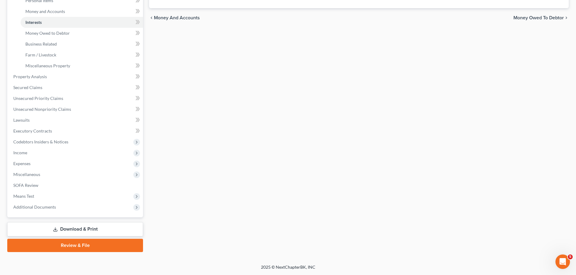
click at [71, 231] on link "Download & Print" at bounding box center [75, 229] width 136 height 14
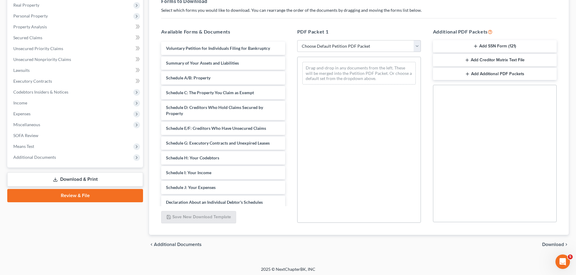
scroll to position [98, 0]
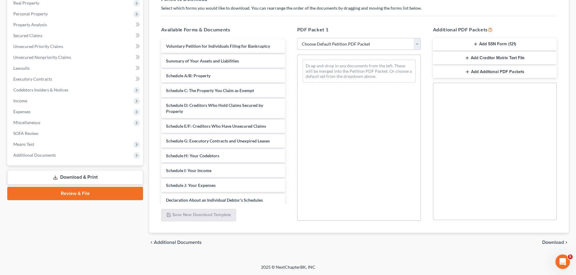
click at [364, 43] on select "Choose Default Petition PDF Packet Complete Bankruptcy Petition (all forms and …" at bounding box center [359, 44] width 124 height 12
click at [297, 38] on select "Choose Default Petition PDF Packet Complete Bankruptcy Petition (all forms and …" at bounding box center [359, 44] width 124 height 12
click at [343, 45] on select "Choose Default Petition PDF Packet Complete Bankruptcy Petition (all forms and …" at bounding box center [359, 44] width 124 height 12
select select "0"
click at [297, 38] on select "Choose Default Petition PDF Packet Complete Bankruptcy Petition (all forms and …" at bounding box center [359, 44] width 124 height 12
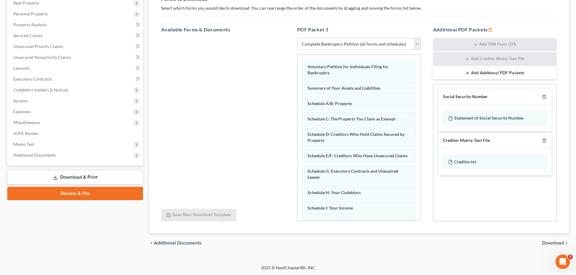
click at [551, 243] on span "Download" at bounding box center [553, 243] width 22 height 5
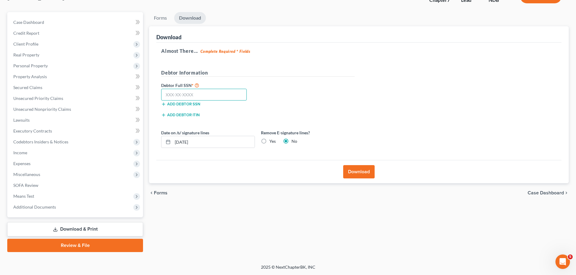
click at [198, 94] on input "text" at bounding box center [204, 95] width 86 height 12
type input "502-74-4363"
click at [354, 171] on button "Download" at bounding box center [358, 171] width 31 height 13
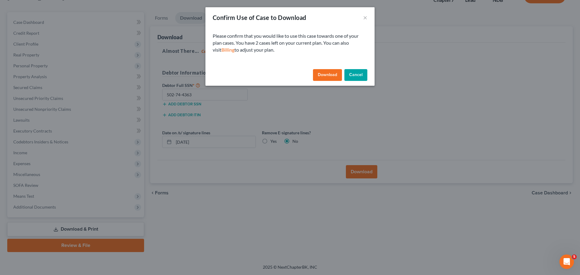
click at [324, 74] on button "Download" at bounding box center [327, 75] width 29 height 12
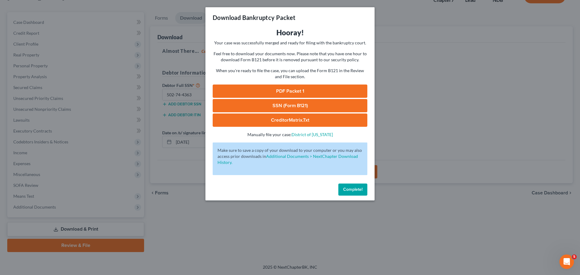
click at [427, 54] on div "Download Bankruptcy Packet Hooray! Your case was successfully merged and ready …" at bounding box center [290, 137] width 580 height 275
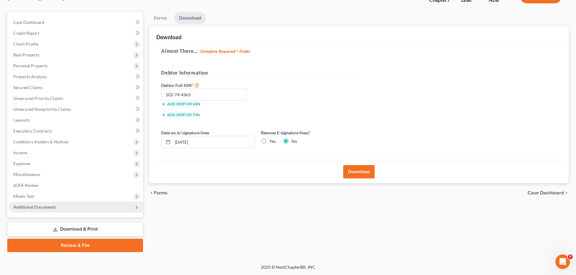
click at [53, 208] on span "Additional Documents" at bounding box center [34, 207] width 43 height 5
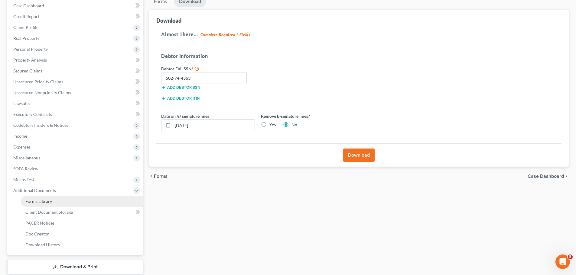
scroll to position [100, 0]
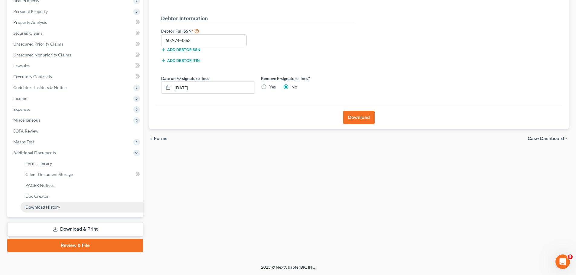
click at [54, 207] on span "Download History" at bounding box center [42, 207] width 35 height 5
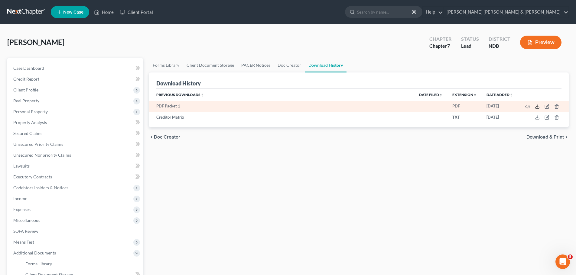
click at [536, 106] on icon at bounding box center [537, 106] width 5 height 5
